Goal: Task Accomplishment & Management: Use online tool/utility

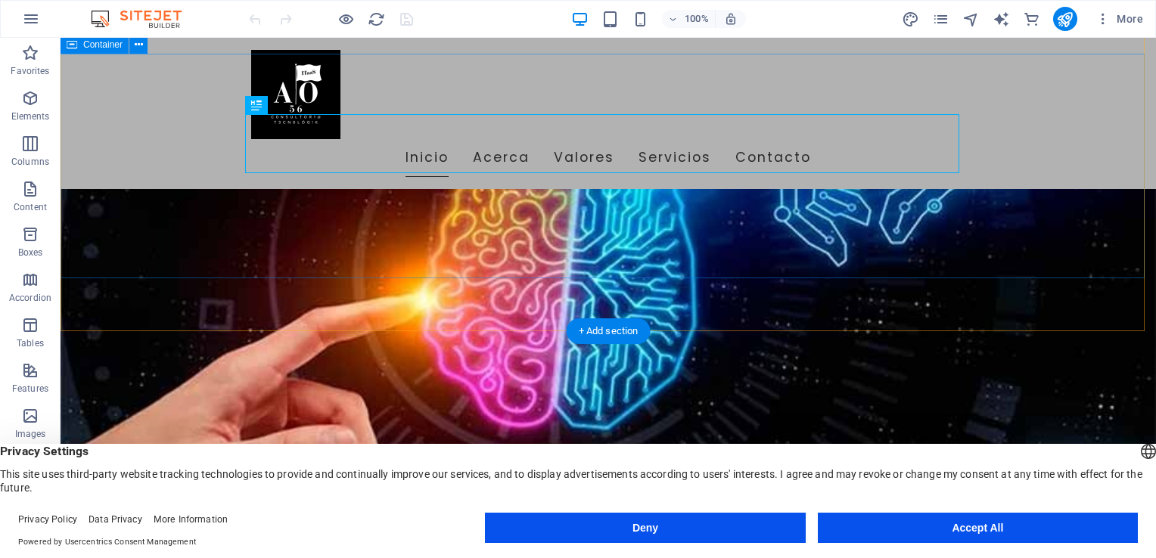
scroll to position [151, 0]
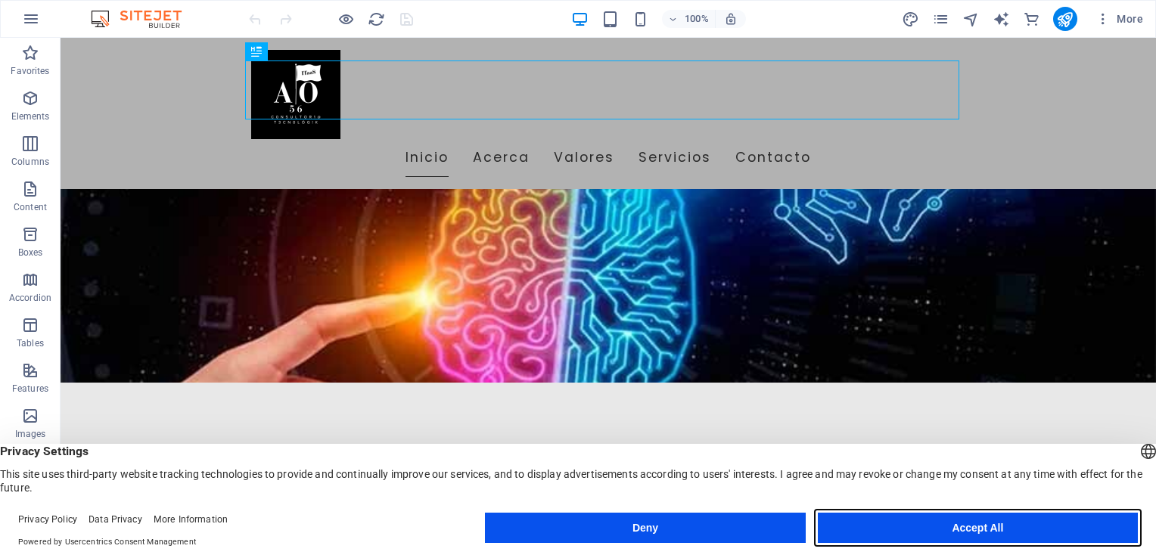
click at [969, 531] on button "Accept All" at bounding box center [978, 528] width 320 height 30
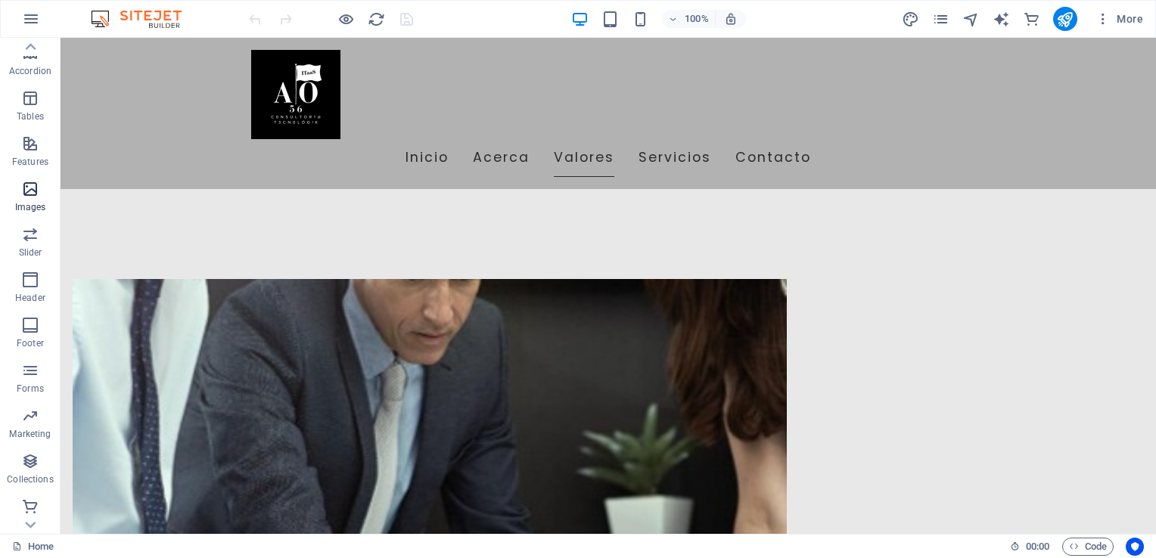
scroll to position [229, 0]
click at [1118, 15] on span "More" at bounding box center [1120, 18] width 48 height 15
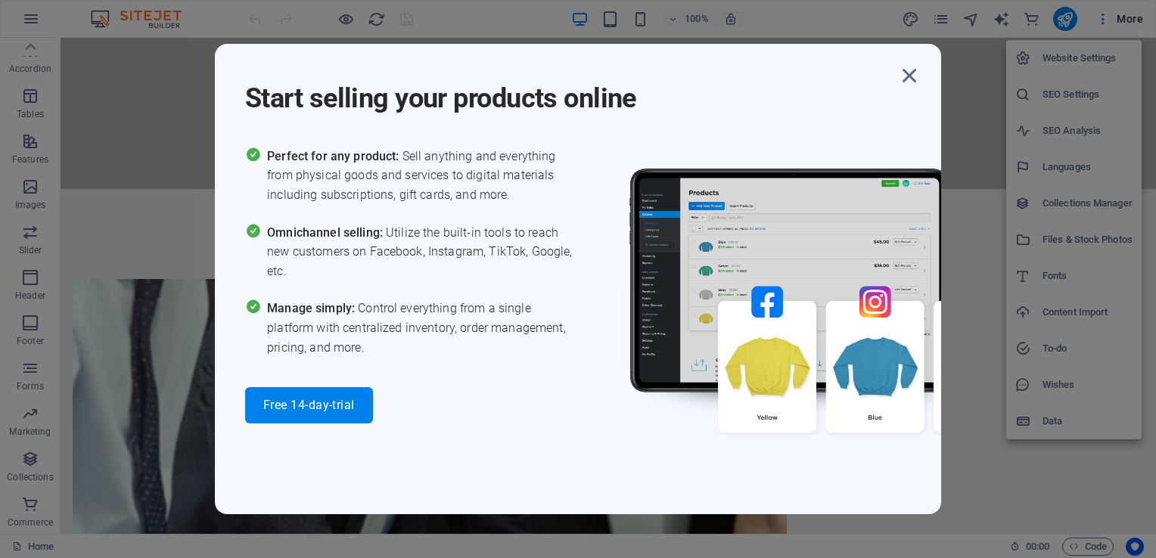
click at [202, 443] on div "Start selling your products online Perfect for any product: Sell anything and e…" at bounding box center [578, 279] width 1156 height 558
click at [908, 74] on icon "button" at bounding box center [909, 75] width 27 height 27
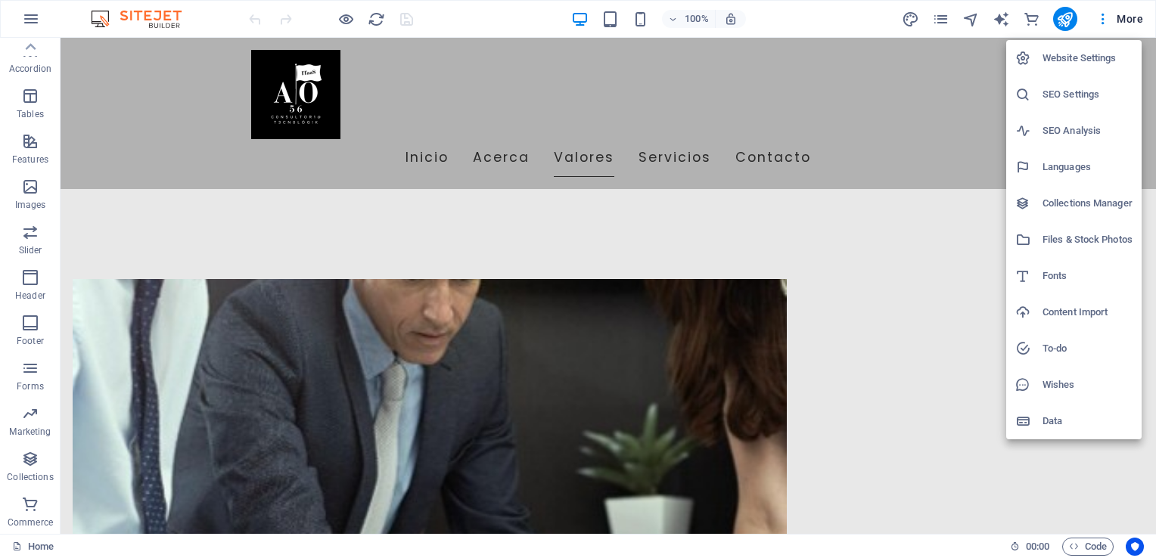
click at [26, 20] on div at bounding box center [578, 279] width 1156 height 558
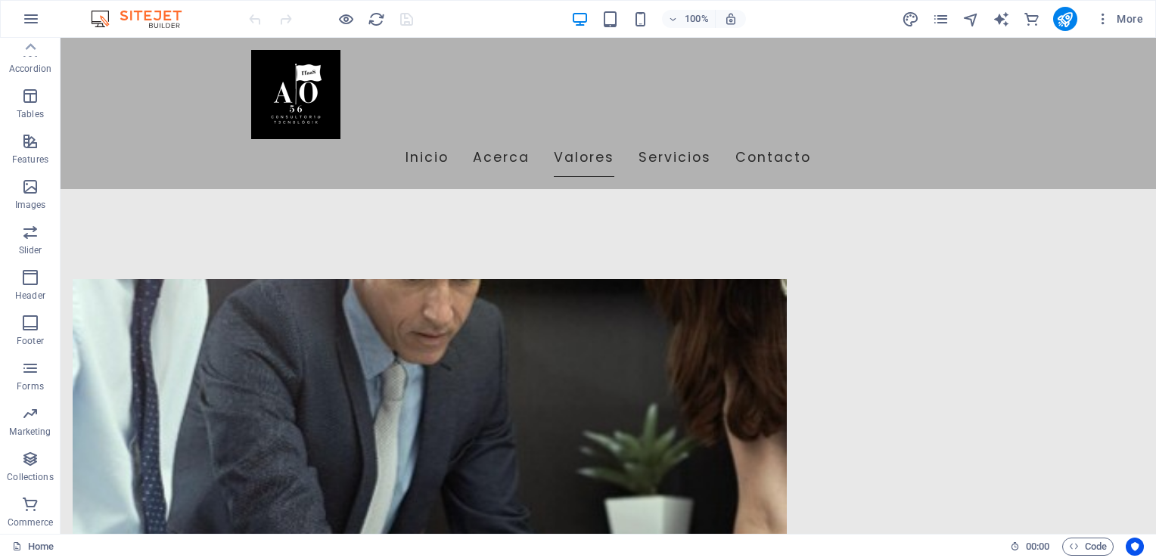
click at [151, 11] on img at bounding box center [144, 19] width 114 height 18
click at [949, 22] on icon "pages" at bounding box center [940, 19] width 17 height 17
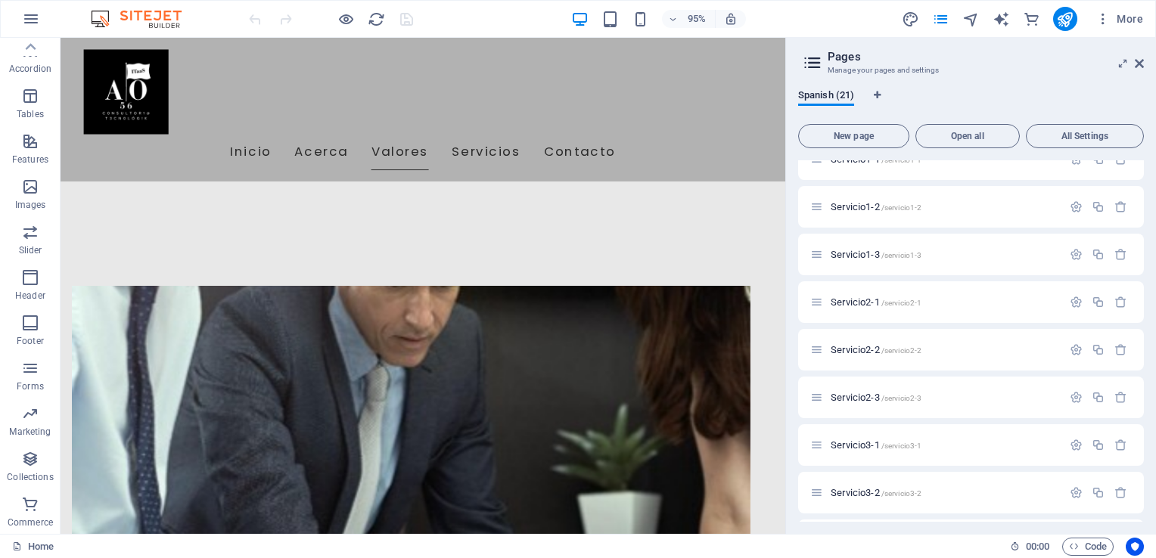
scroll to position [0, 0]
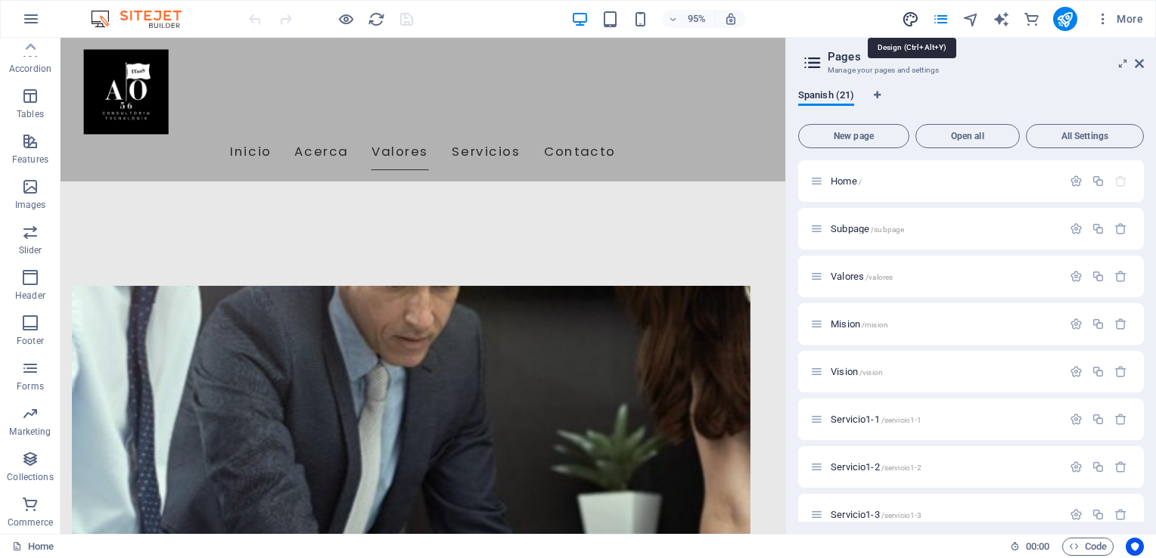
click at [917, 17] on icon "design" at bounding box center [910, 19] width 17 height 17
select select "px"
select select "200"
select select "px"
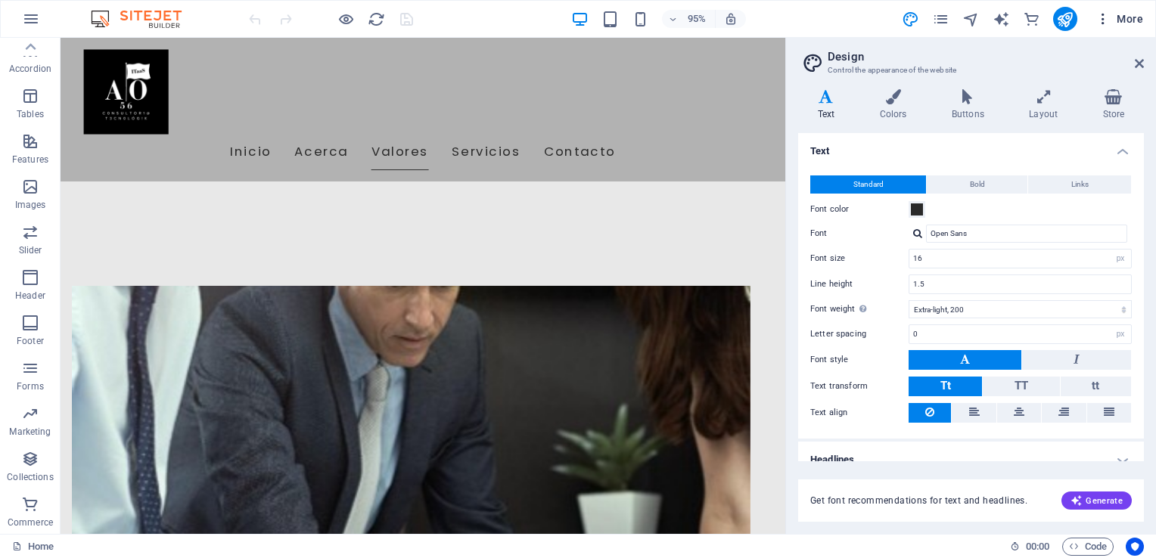
click at [1105, 20] on icon "button" at bounding box center [1103, 18] width 15 height 15
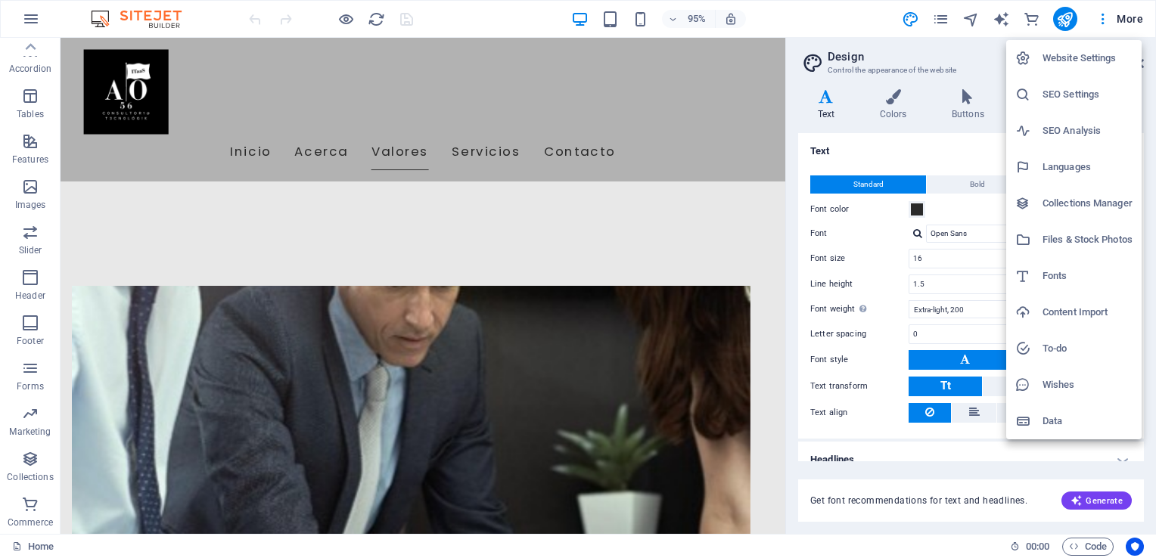
click at [810, 8] on div at bounding box center [578, 279] width 1156 height 558
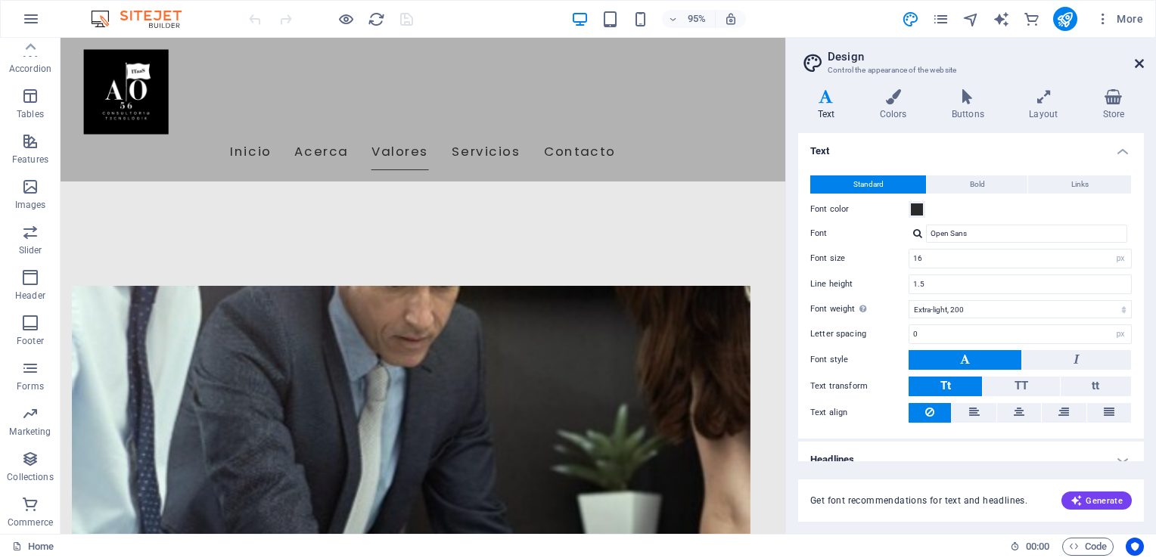
click at [1135, 65] on icon at bounding box center [1139, 64] width 9 height 12
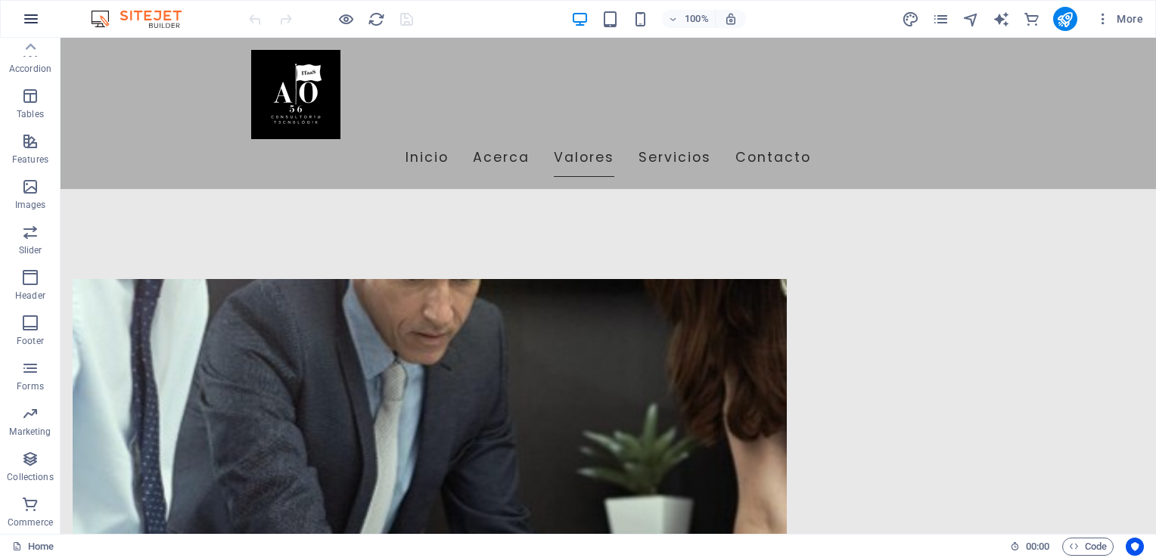
click at [26, 24] on icon "button" at bounding box center [31, 19] width 18 height 18
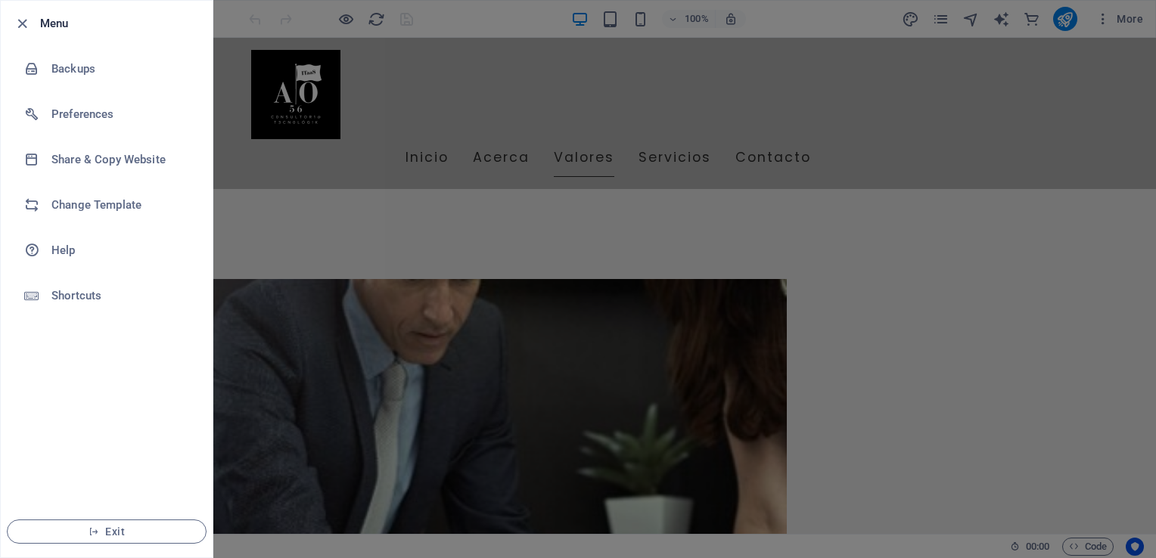
click at [415, 235] on div at bounding box center [578, 279] width 1156 height 558
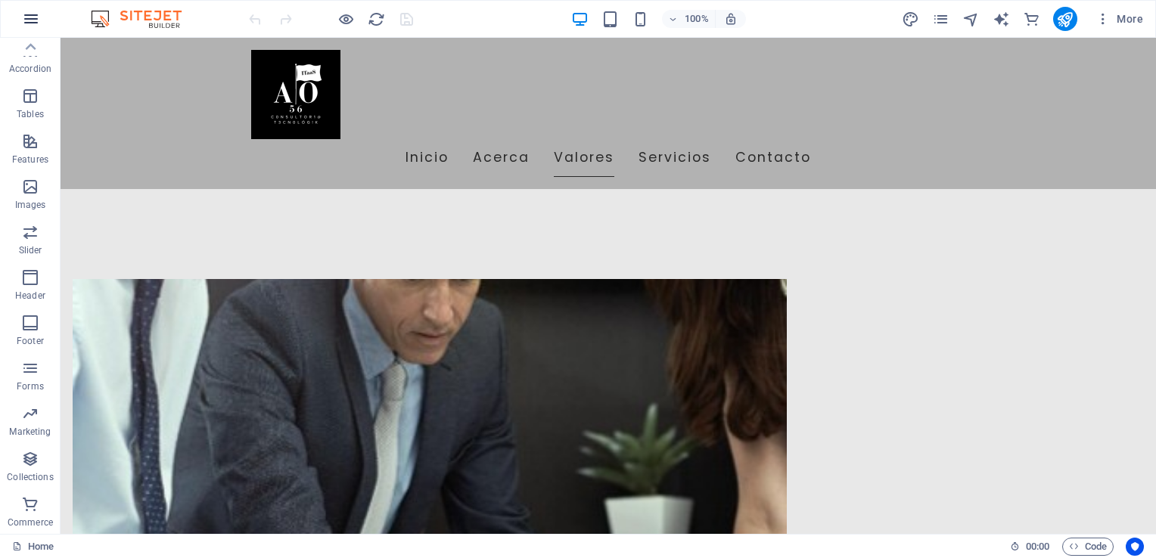
click at [33, 16] on icon "button" at bounding box center [31, 19] width 18 height 18
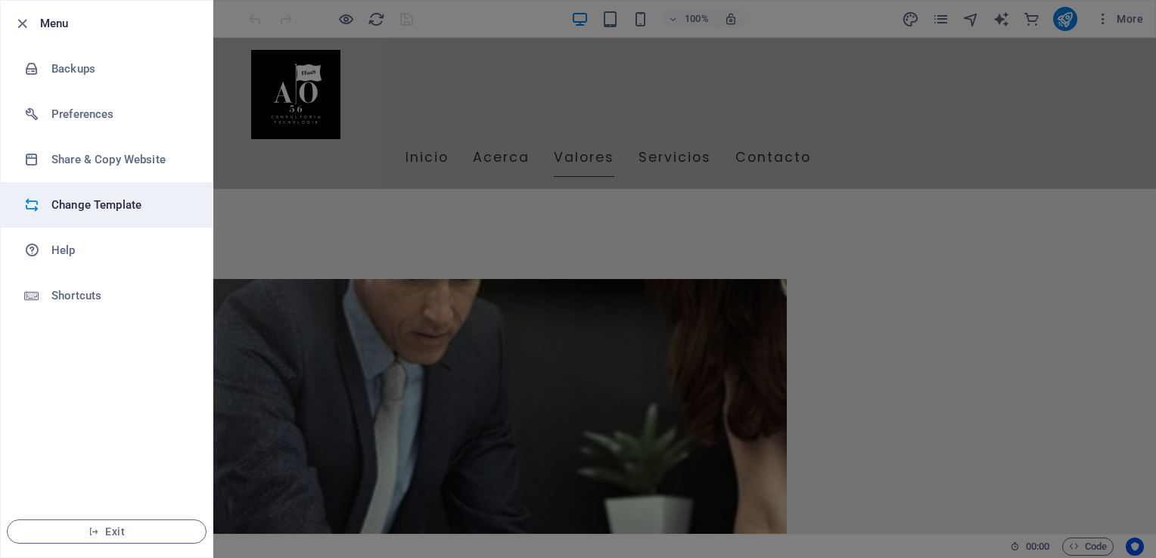
click at [102, 202] on h6 "Change Template" at bounding box center [121, 205] width 140 height 18
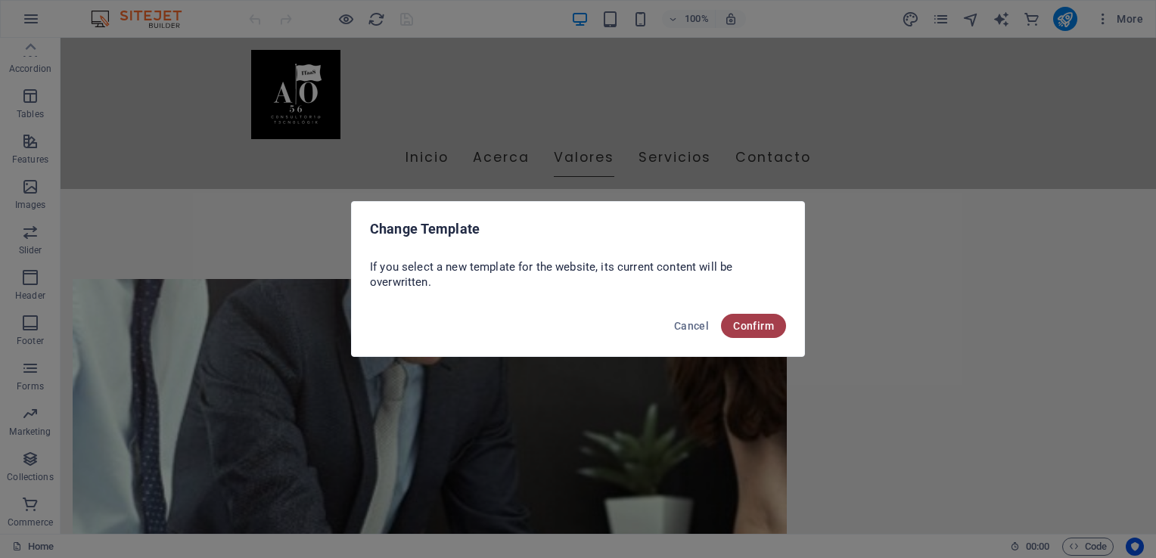
click at [739, 325] on span "Confirm" at bounding box center [753, 326] width 41 height 12
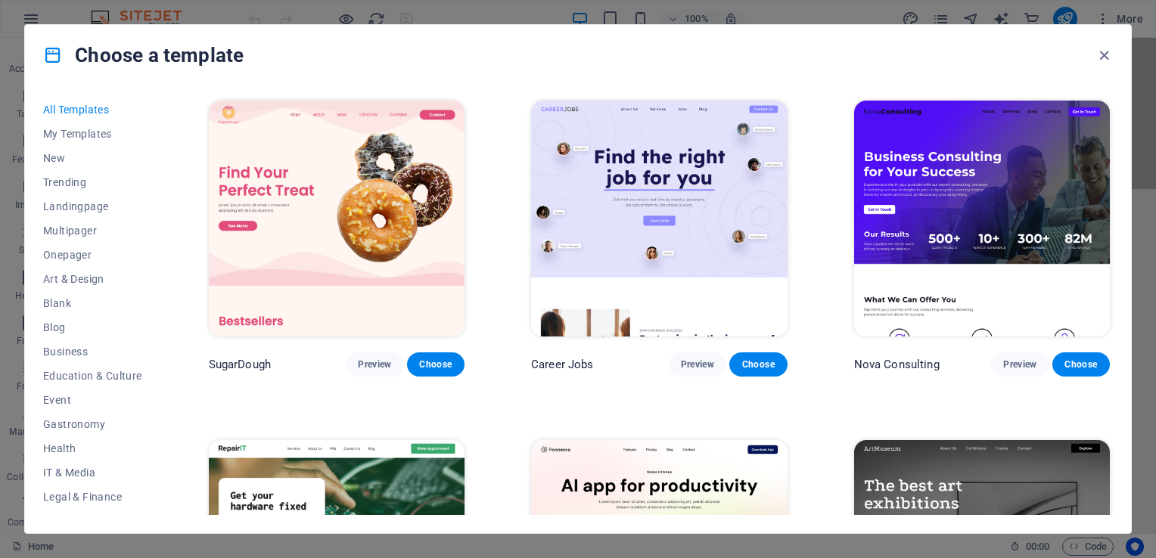
scroll to position [229, 0]
